Goal: Task Accomplishment & Management: Complete application form

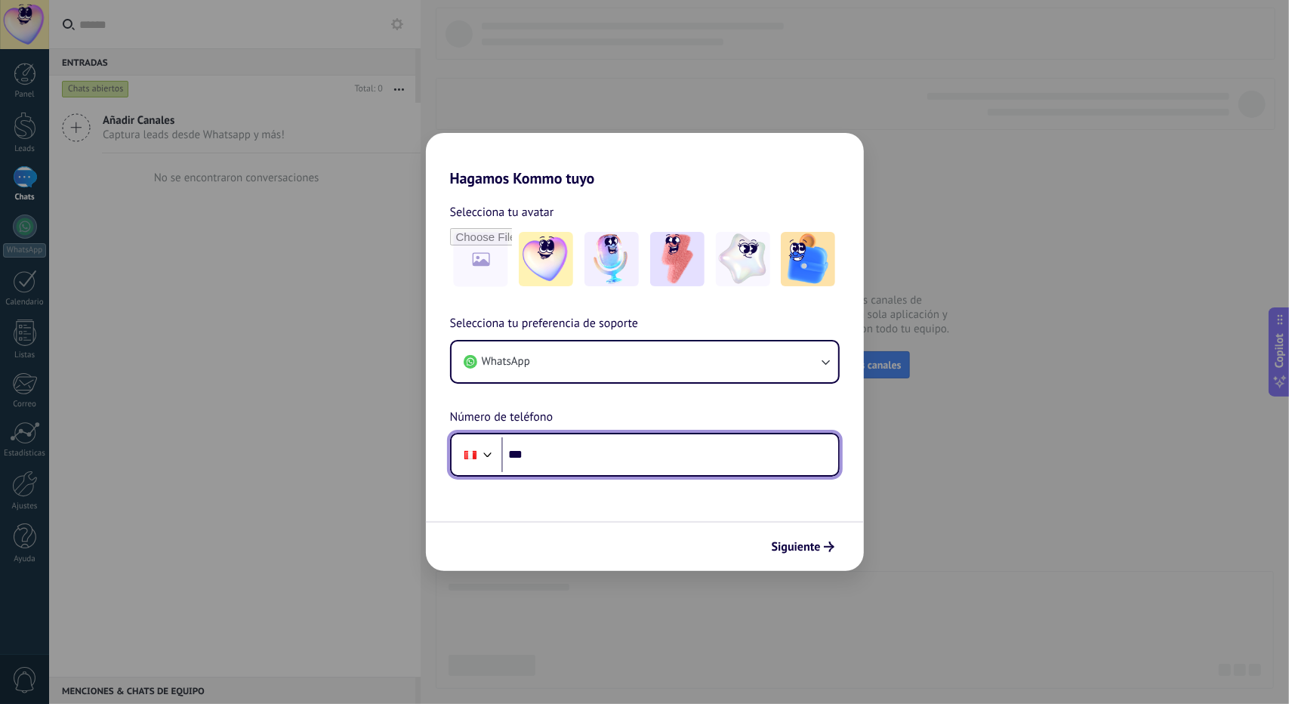
click at [634, 456] on input "***" at bounding box center [669, 454] width 337 height 35
type input "**********"
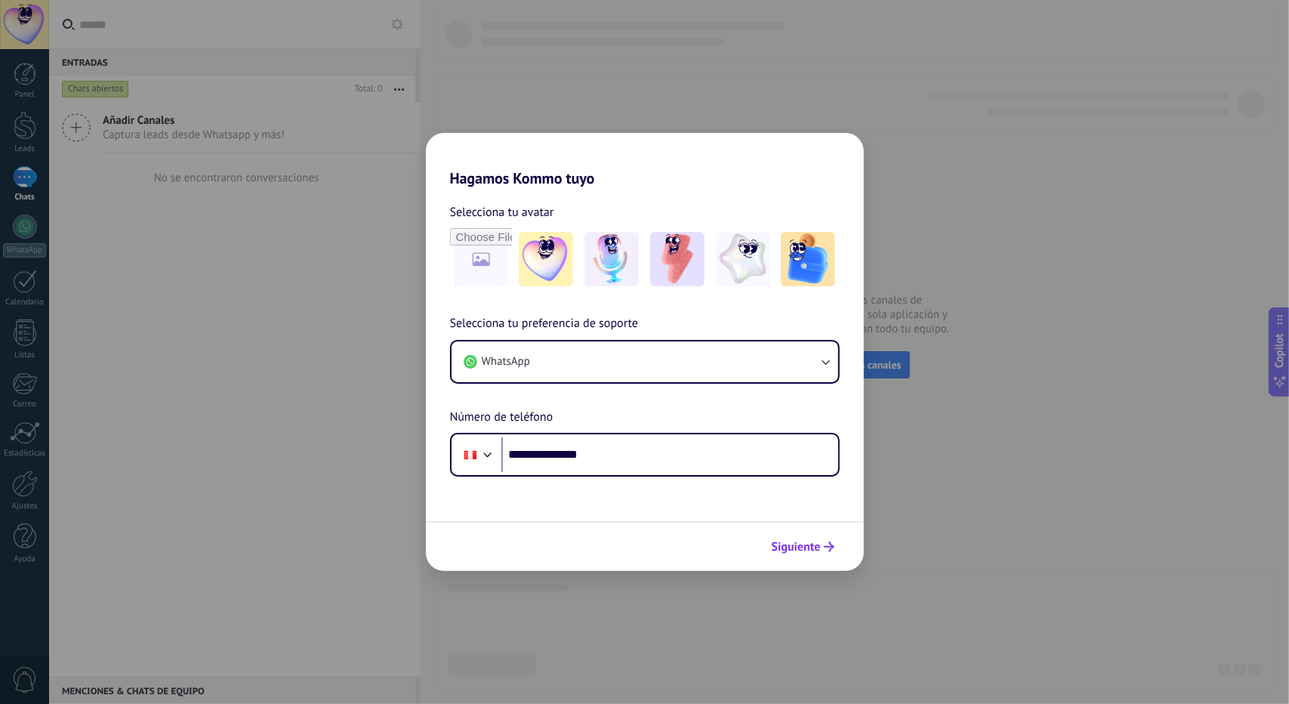
click at [825, 548] on use "submit" at bounding box center [829, 547] width 11 height 11
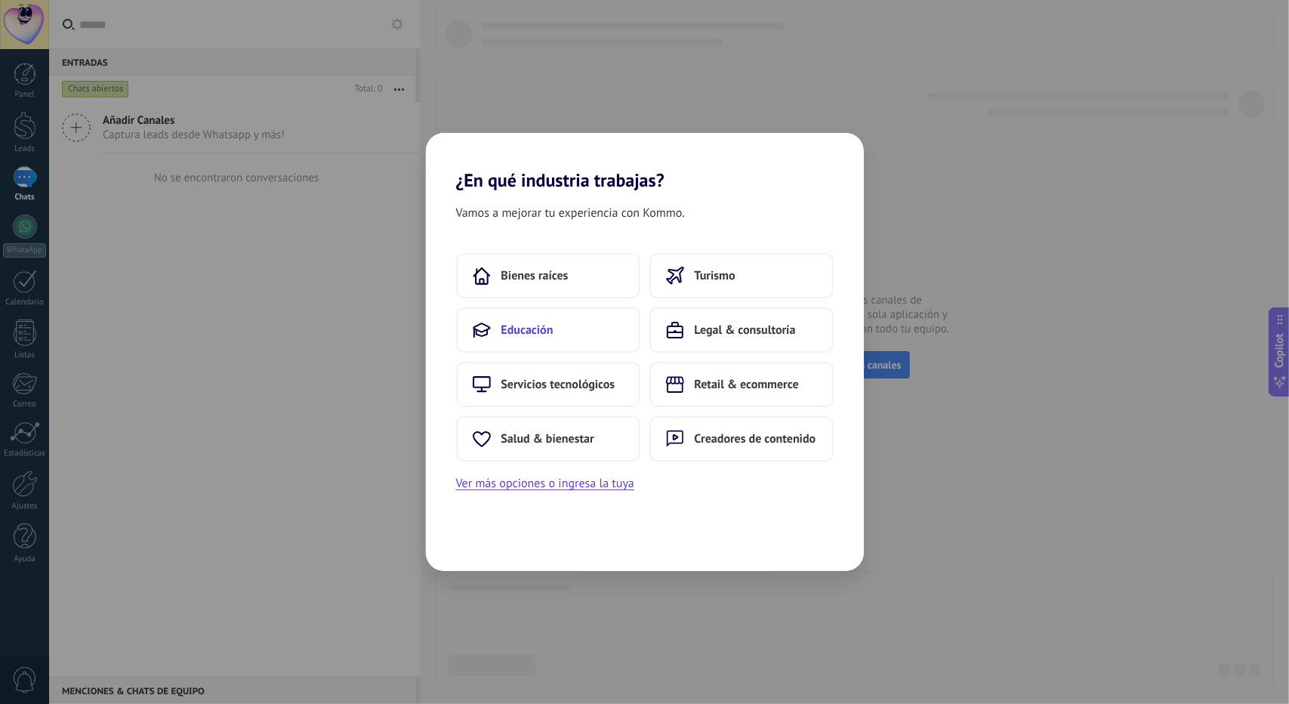
click at [474, 322] on icon at bounding box center [482, 330] width 18 height 18
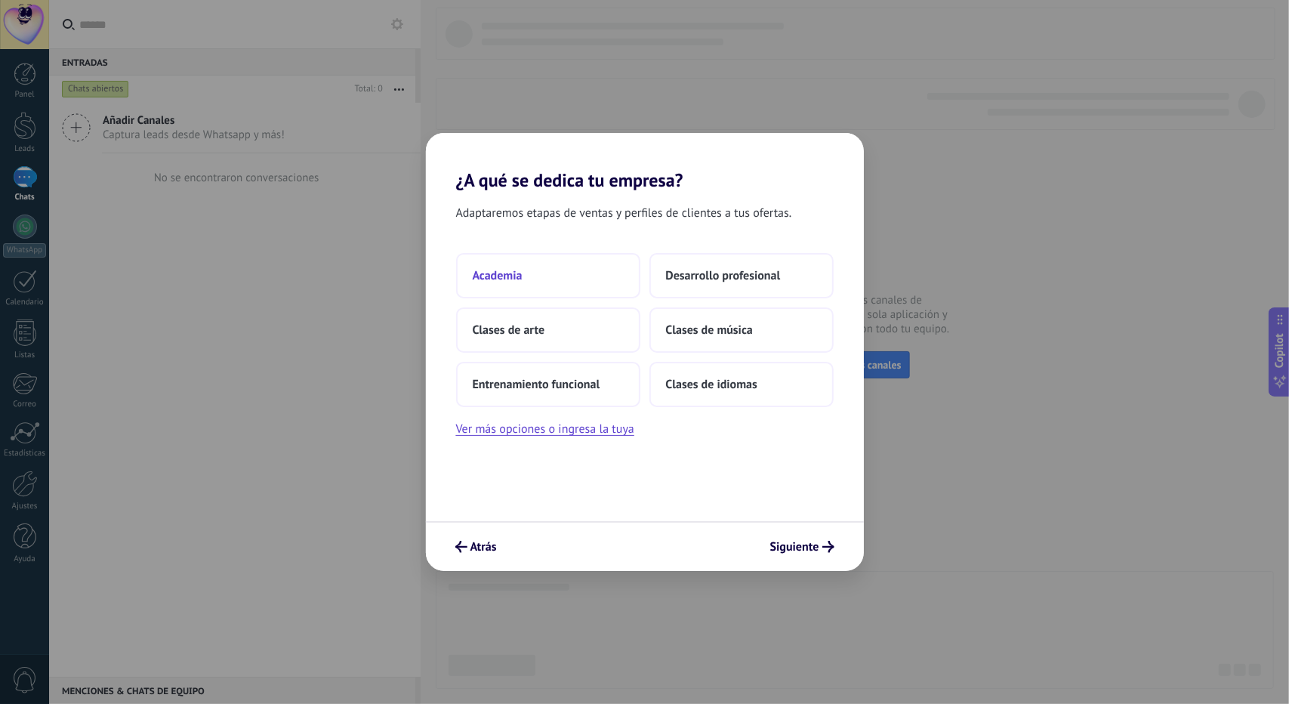
click at [523, 290] on button "Academia" at bounding box center [548, 275] width 184 height 45
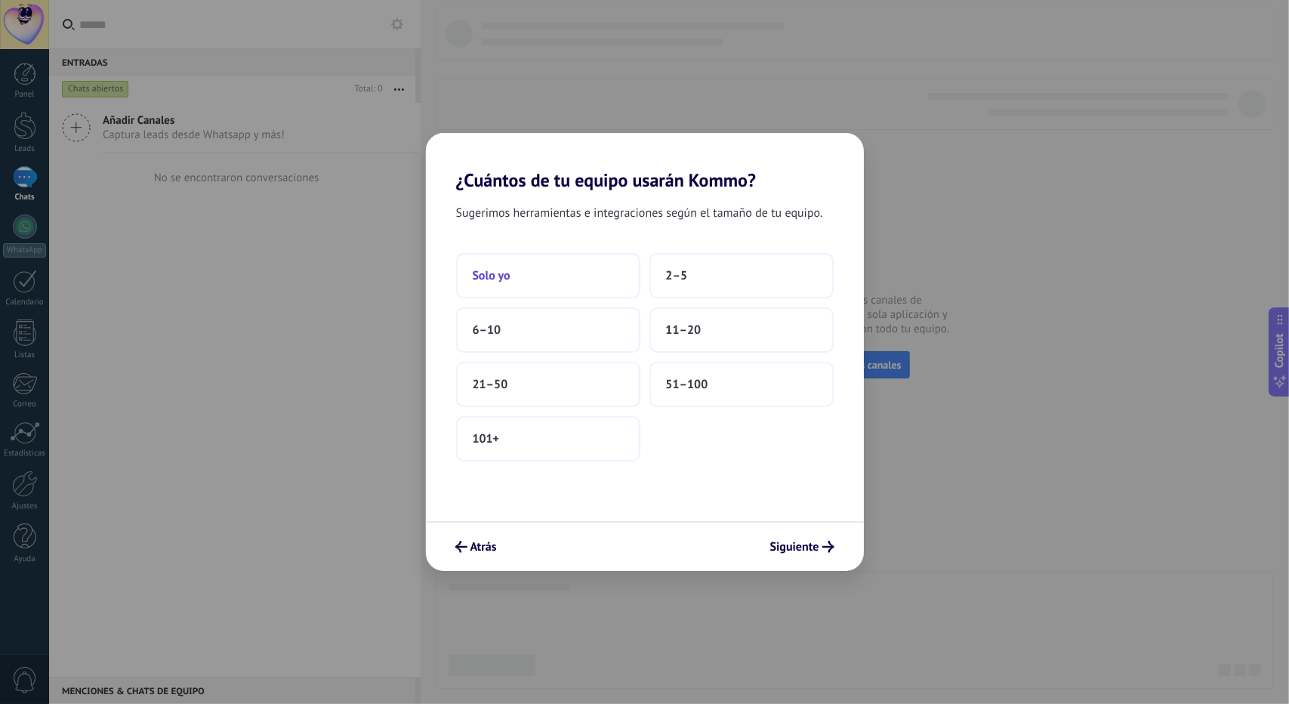
click at [582, 276] on button "Solo yo" at bounding box center [548, 275] width 184 height 45
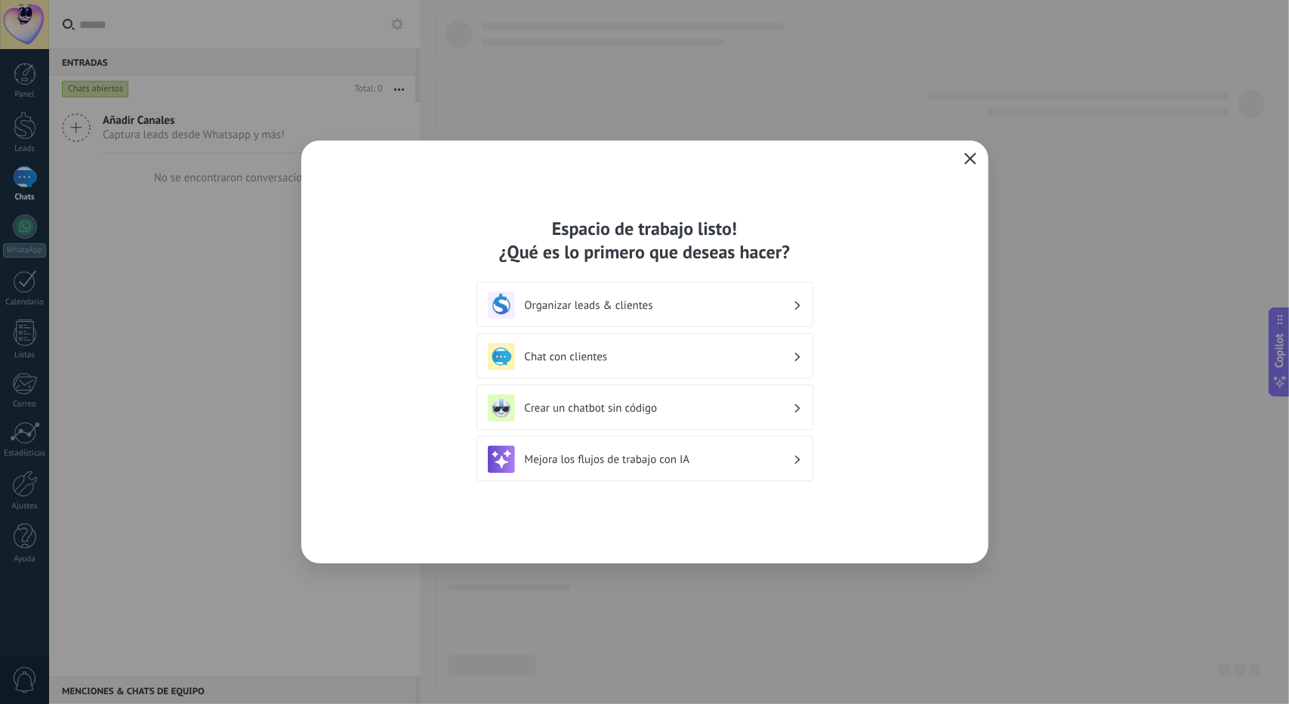
click at [967, 161] on icon "button" at bounding box center [970, 159] width 12 height 12
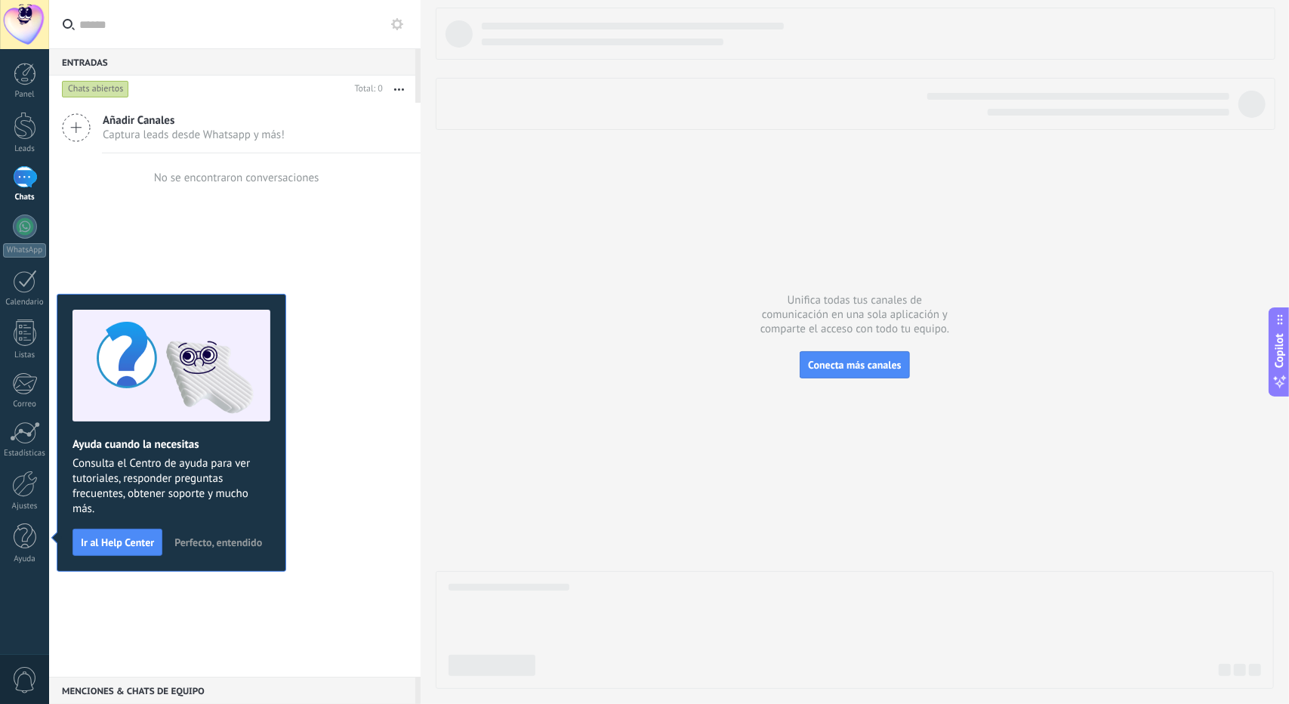
click at [196, 550] on button "Perfecto, entendido" at bounding box center [218, 542] width 101 height 23
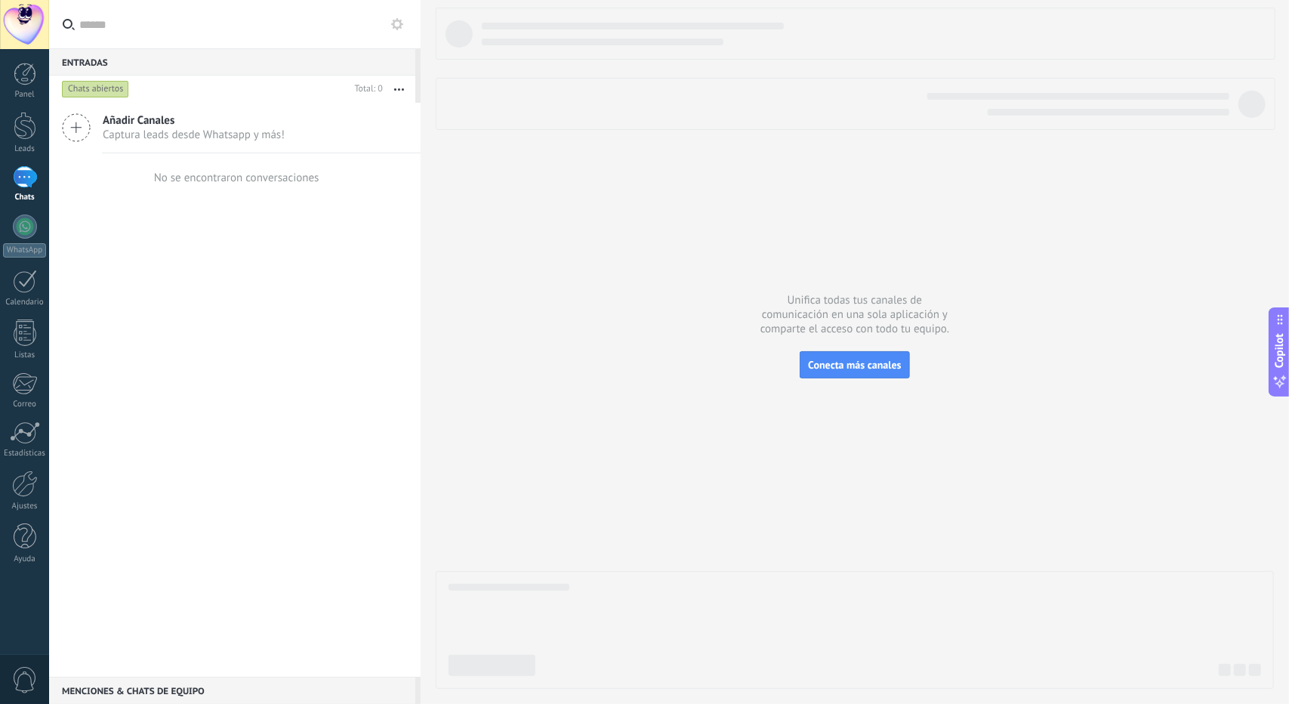
drag, startPoint x: 335, startPoint y: 478, endPoint x: 299, endPoint y: 413, distance: 74.0
click at [299, 413] on div "Añadir Canales Captura leads desde Whatsapp y más! No se encontraron conversaci…" at bounding box center [235, 390] width 372 height 574
drag, startPoint x: 299, startPoint y: 413, endPoint x: 292, endPoint y: 368, distance: 45.8
click at [269, 384] on div "Añadir Canales Captura leads desde Whatsapp y más! No se encontraron conversaci…" at bounding box center [235, 390] width 372 height 574
